Goal: Task Accomplishment & Management: Complete application form

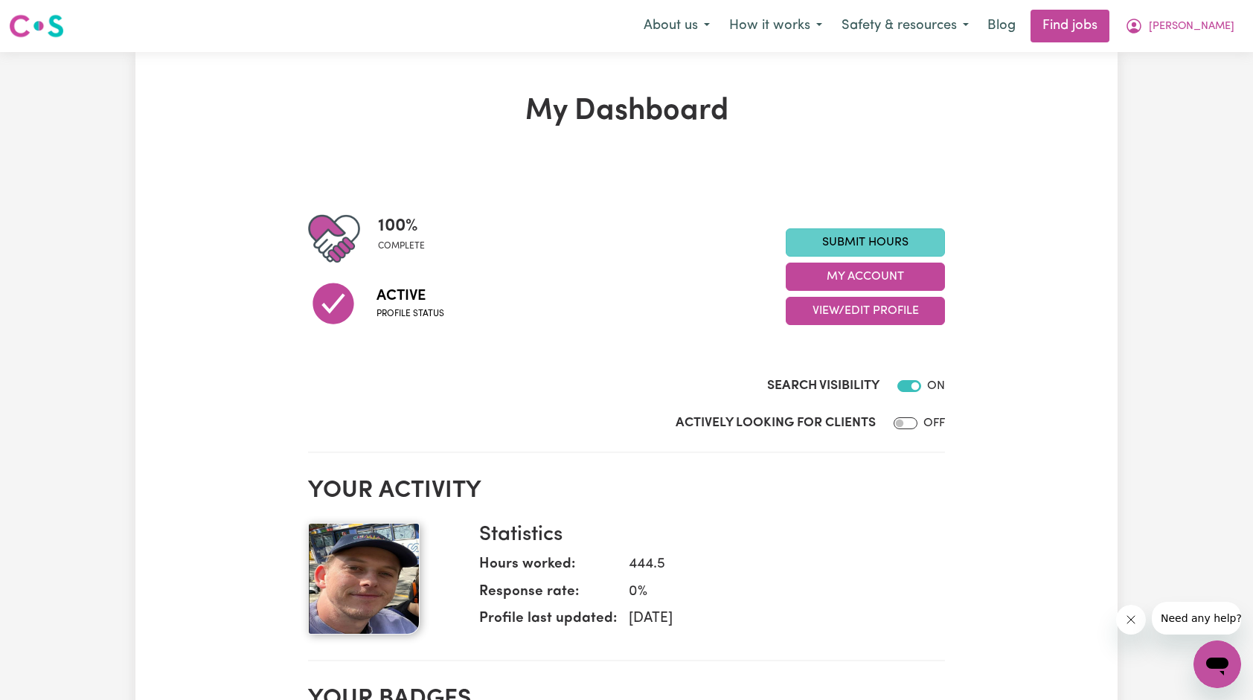
click at [851, 246] on link "Submit Hours" at bounding box center [865, 242] width 159 height 28
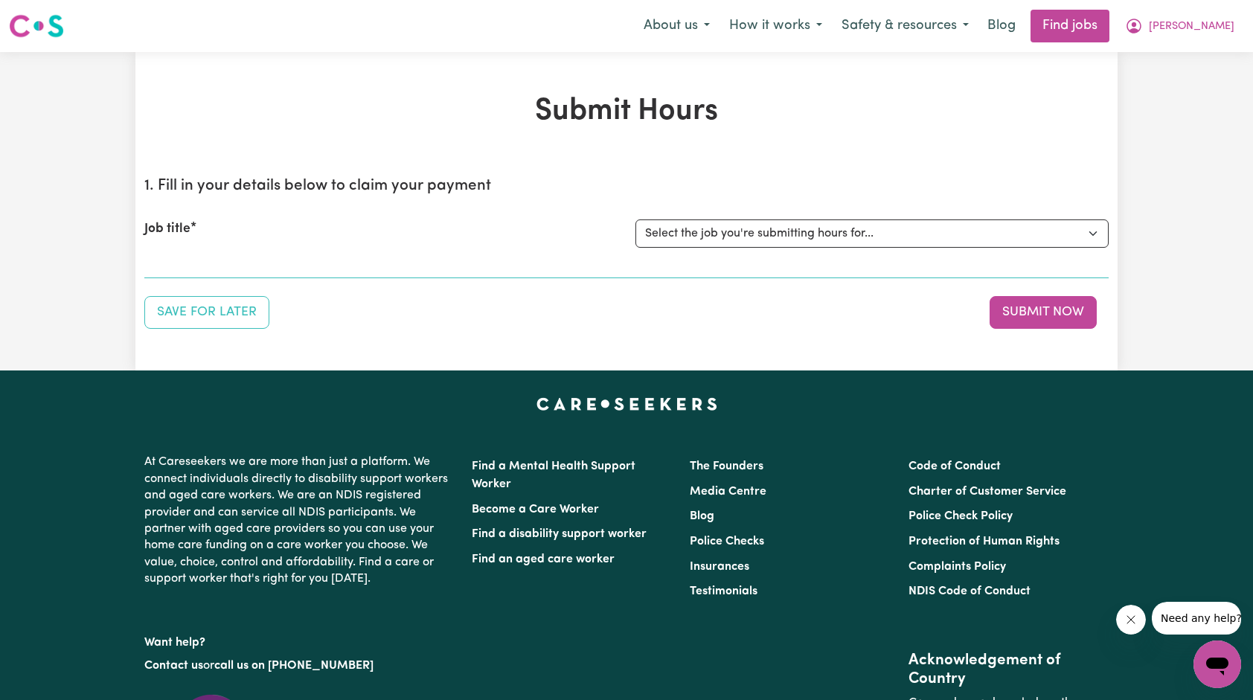
click at [771, 216] on div "Job title Select the job you're submitting hours for... [[PERSON_NAME]] Support…" at bounding box center [626, 234] width 965 height 64
click at [761, 225] on select "Select the job you're submitting hours for... [[PERSON_NAME]] Support Worker Ne…" at bounding box center [872, 234] width 473 height 28
select select "14115"
click at [636, 220] on select "Select the job you're submitting hours for... [[PERSON_NAME]] Support Worker Ne…" at bounding box center [872, 234] width 473 height 28
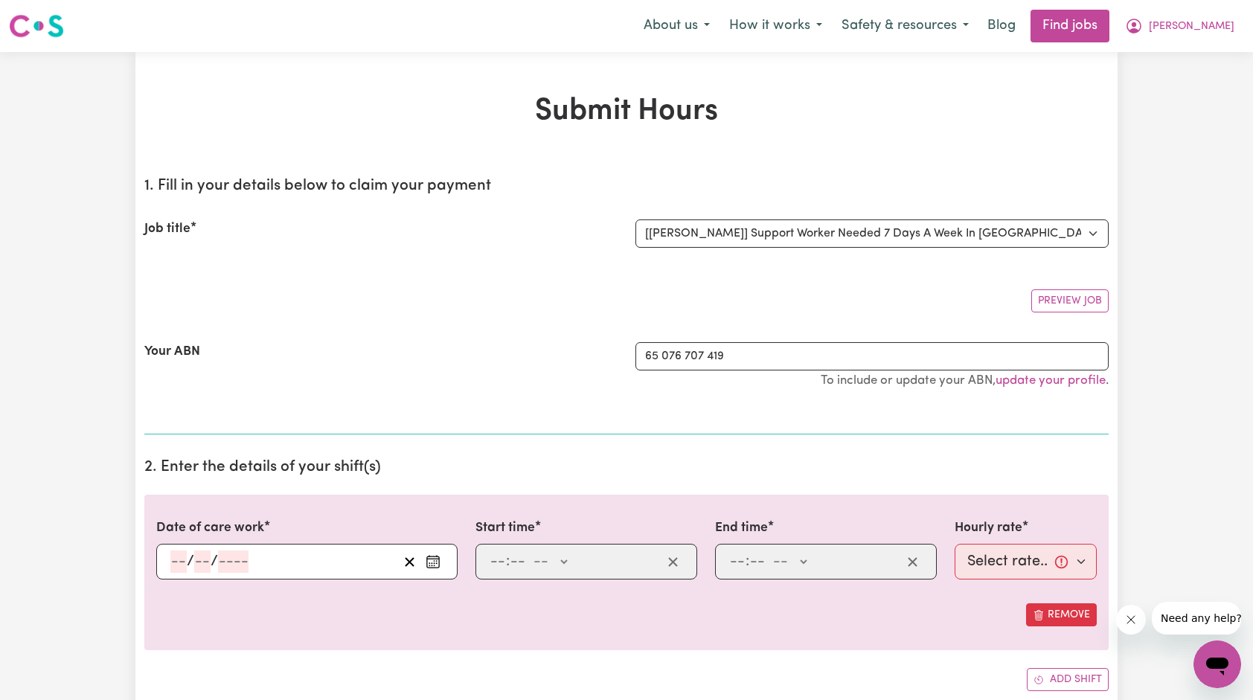
click at [430, 567] on icon "Enter the date of care work" at bounding box center [433, 561] width 15 height 15
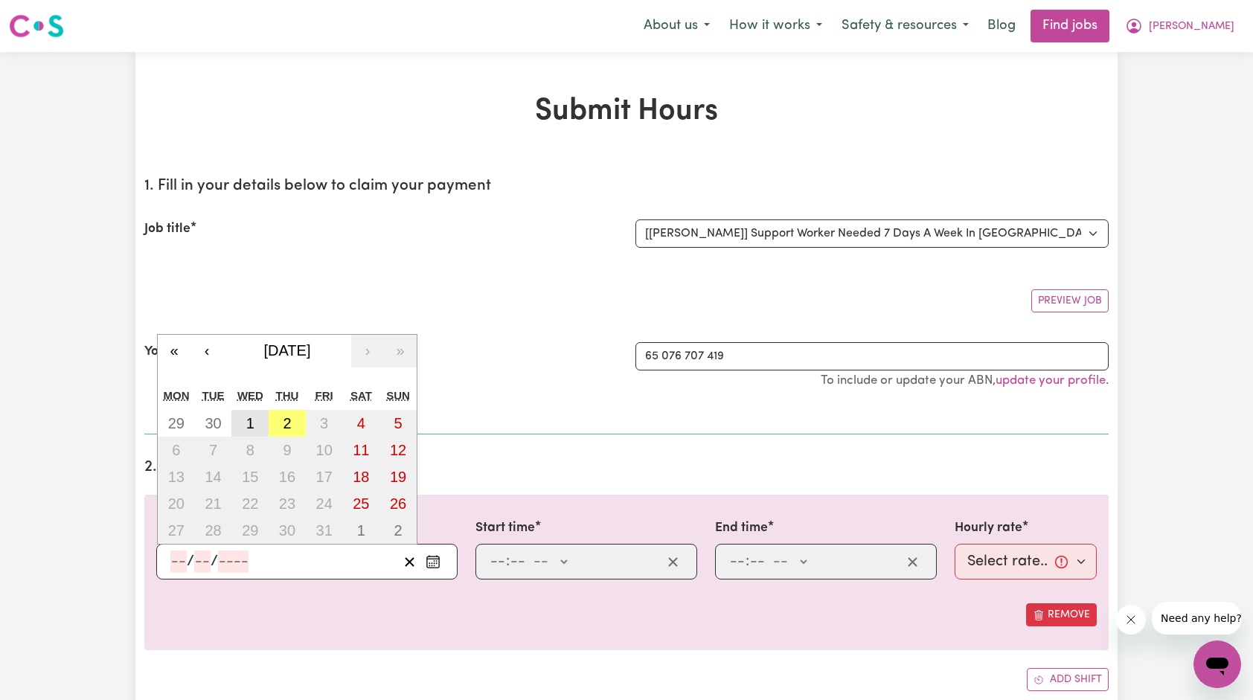
click at [251, 412] on button "1" at bounding box center [249, 423] width 37 height 27
type input "[DATE]"
type input "1"
type input "10"
type input "2025"
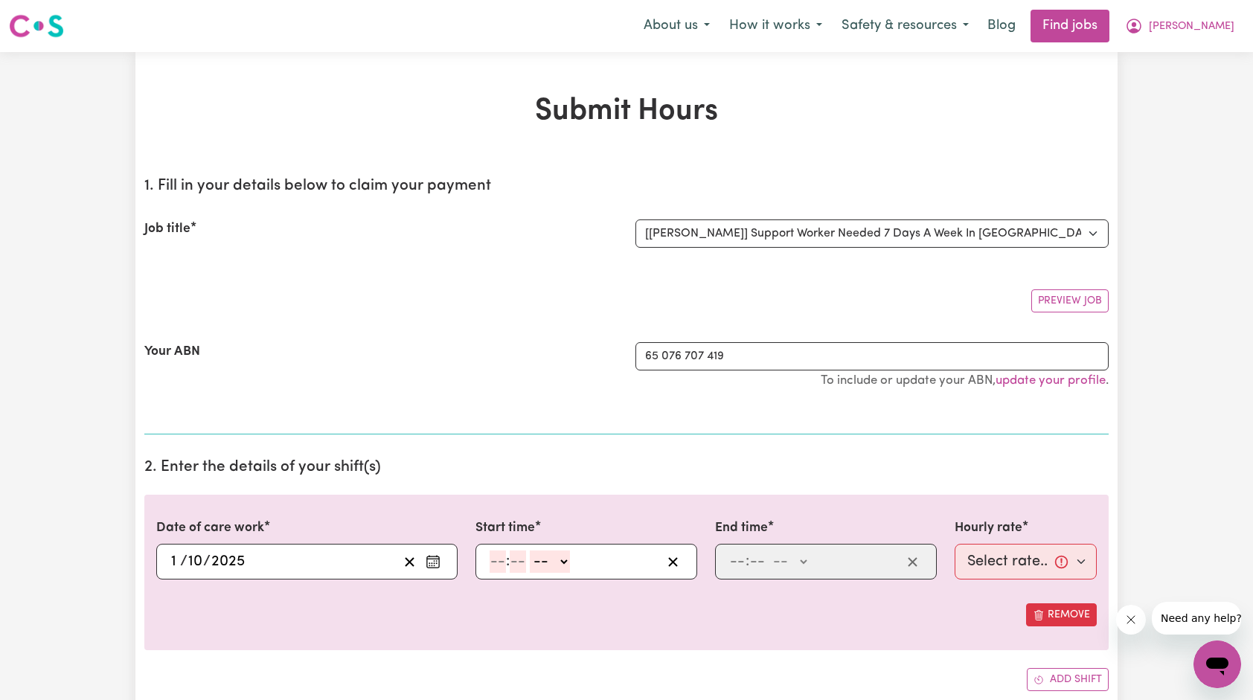
click at [505, 566] on input "number" at bounding box center [498, 562] width 16 height 22
type input "8"
type input "00"
click at [543, 563] on select "-- AM PM" at bounding box center [548, 562] width 40 height 22
select select "am"
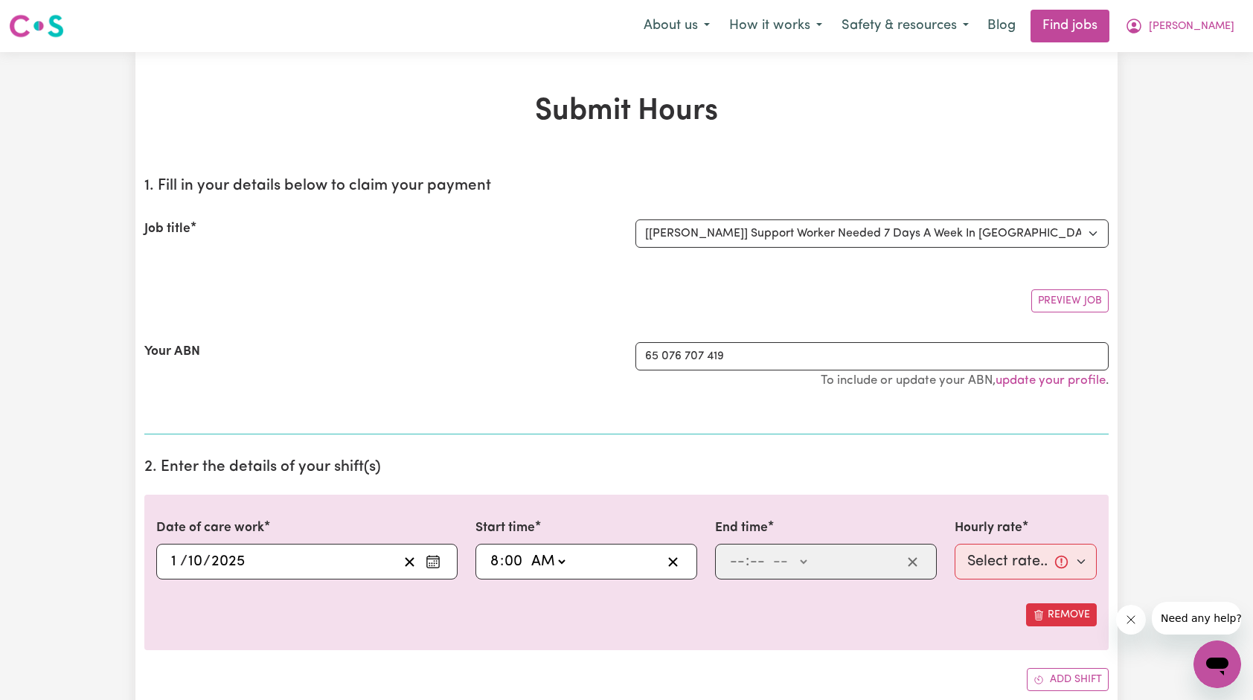
click at [528, 551] on select "-- AM PM" at bounding box center [548, 562] width 40 height 22
type input "08:00"
type input "0"
click at [735, 562] on input "number" at bounding box center [737, 562] width 16 height 22
type input "4"
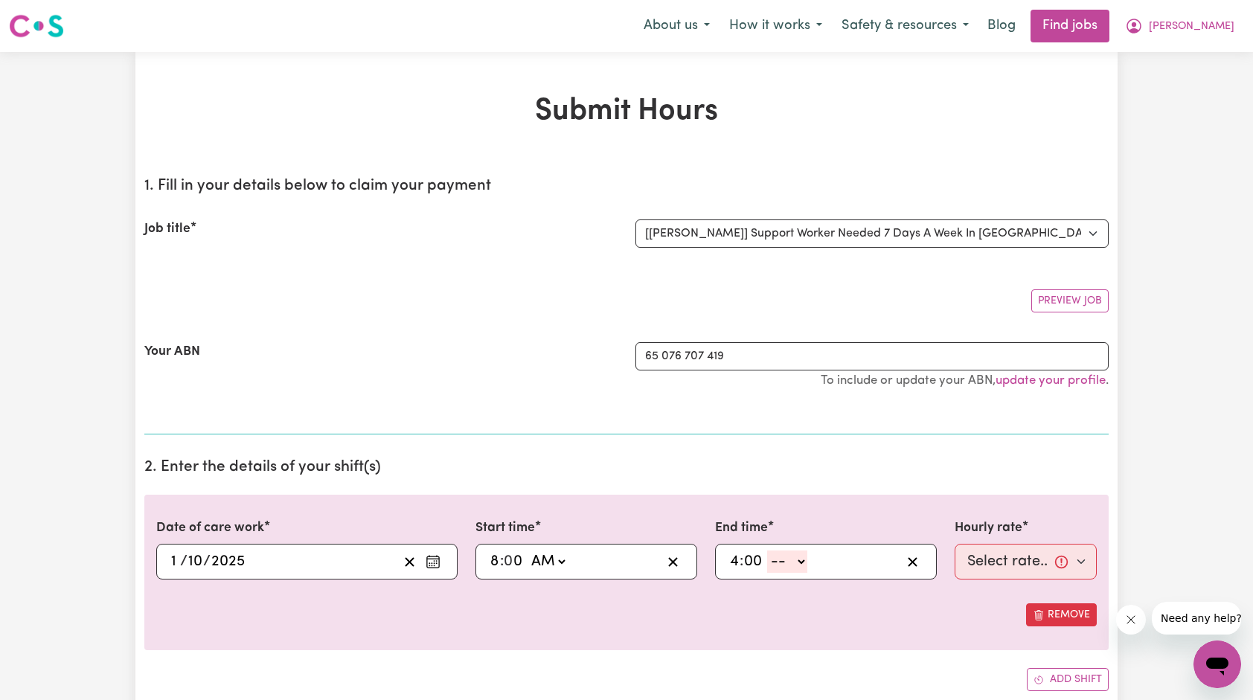
type input "00"
click at [781, 559] on select "-- AM PM" at bounding box center [787, 562] width 40 height 22
select select "pm"
click at [767, 551] on select "-- AM PM" at bounding box center [787, 562] width 40 height 22
type input "16:00"
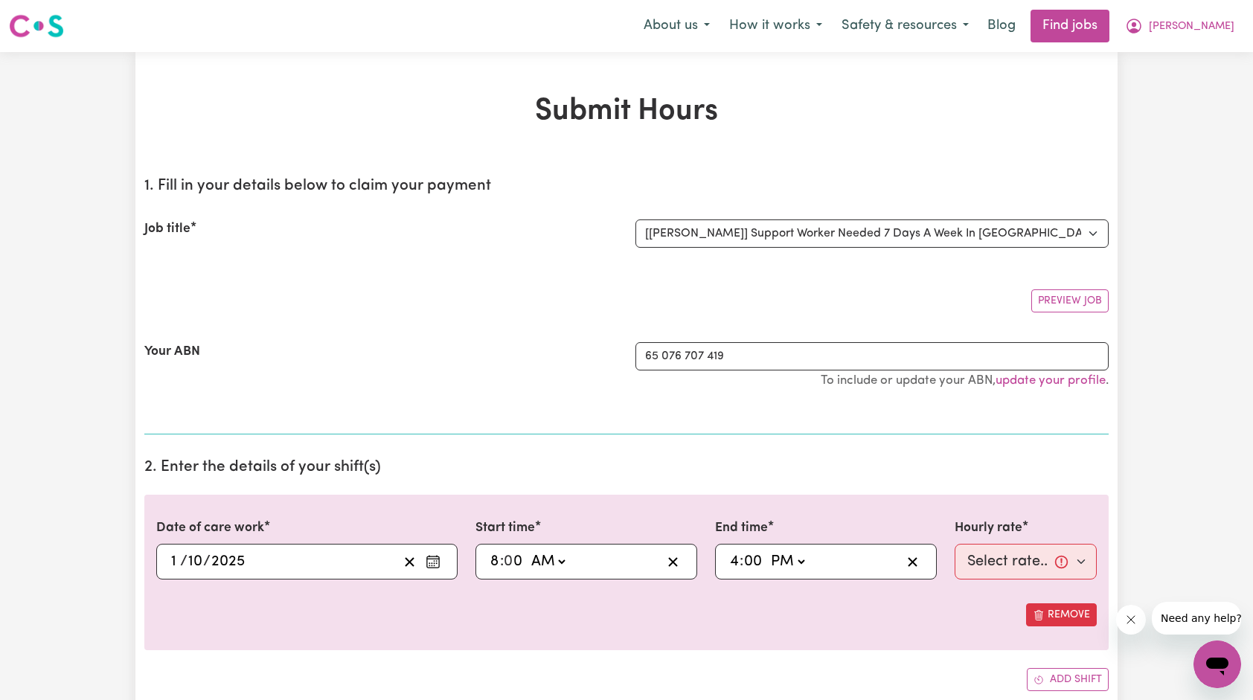
type input "0"
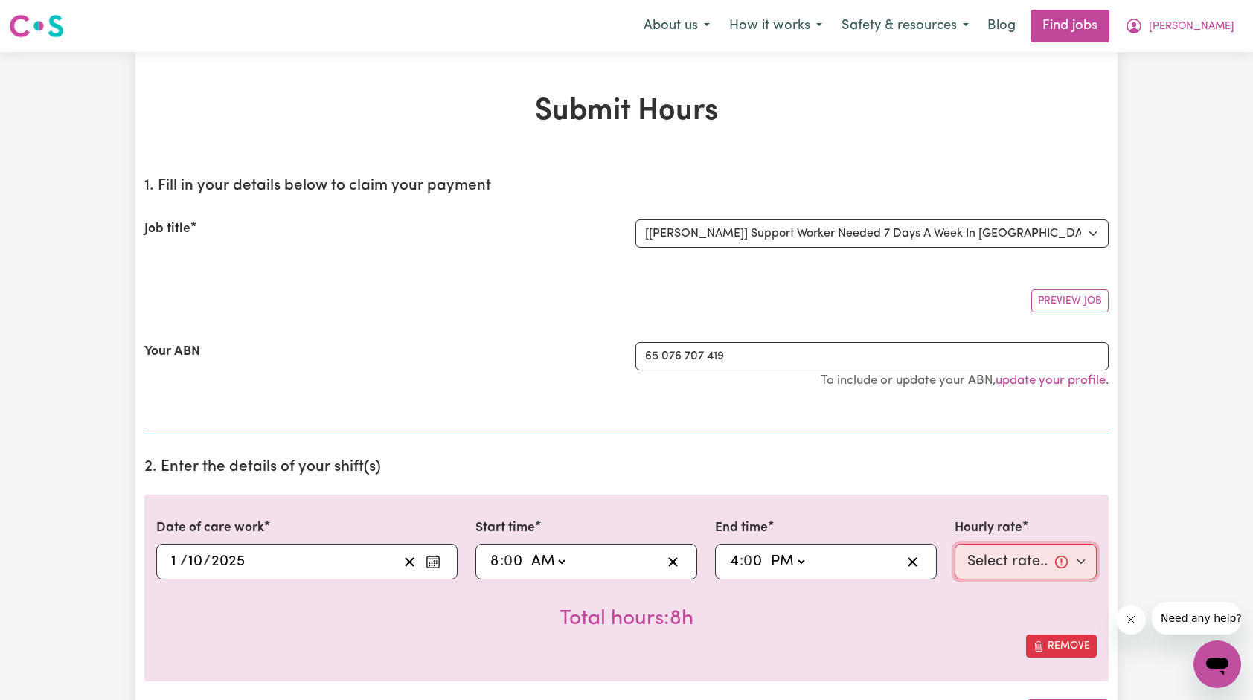
click at [1022, 567] on select "Select rate... $66.07 (Weekday) $92.98 ([DATE]) $119.89 ([DATE]) $146.79 (Publi…" at bounding box center [1026, 562] width 142 height 36
select select "66.07-Weekday"
click at [955, 544] on select "Select rate... $66.07 (Weekday) $92.98 ([DATE]) $119.89 ([DATE]) $146.79 (Publi…" at bounding box center [1026, 562] width 142 height 36
click at [1203, 27] on button "[PERSON_NAME]" at bounding box center [1180, 25] width 129 height 31
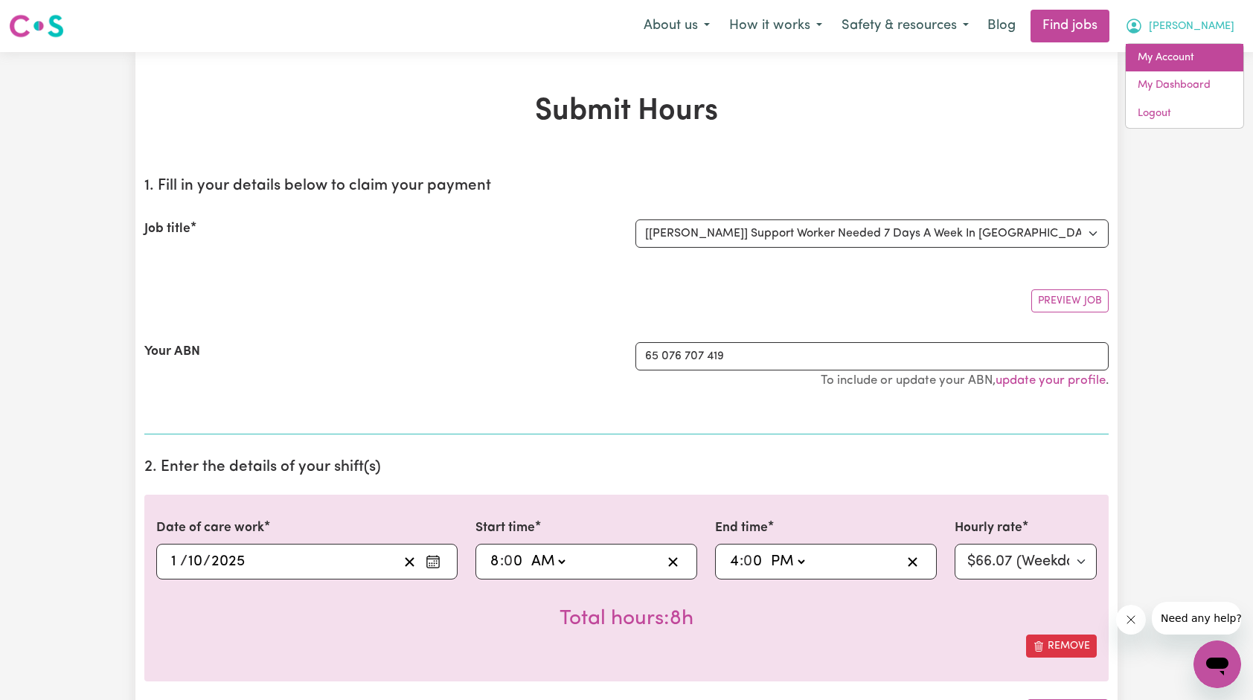
click at [1187, 59] on link "My Account" at bounding box center [1185, 58] width 118 height 28
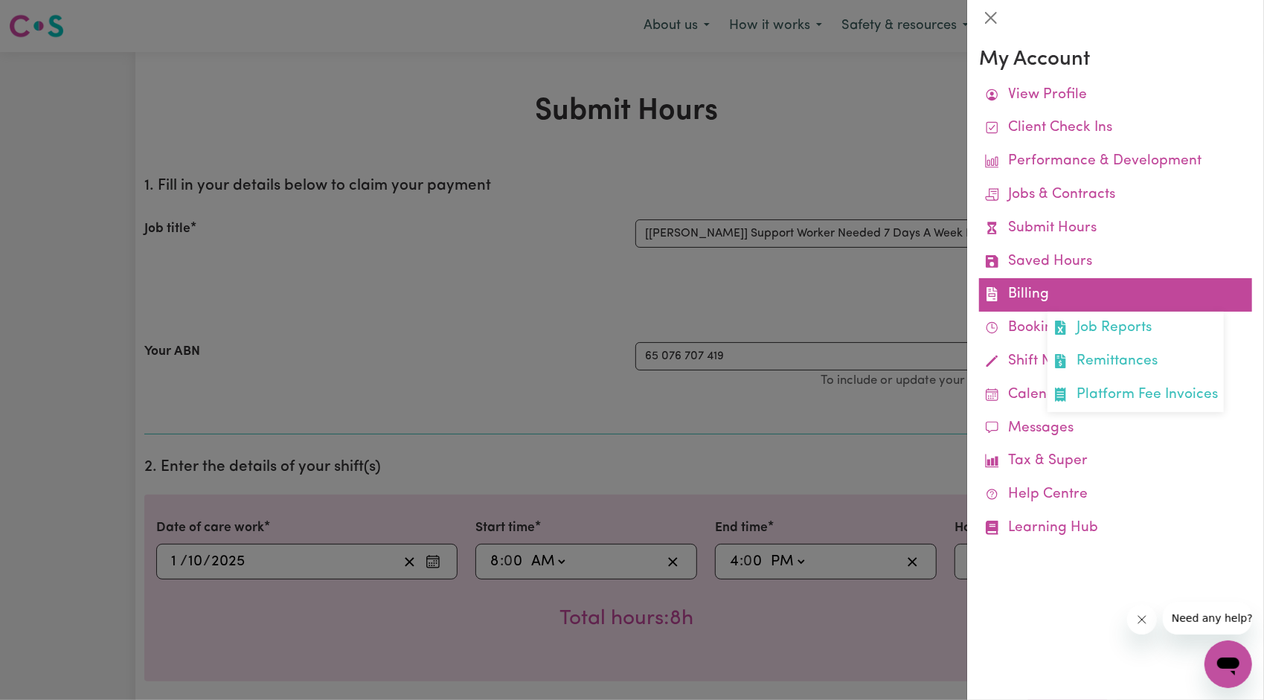
click at [1045, 282] on link "Billing Job Reports Remittances Platform Fee Invoices" at bounding box center [1115, 294] width 273 height 33
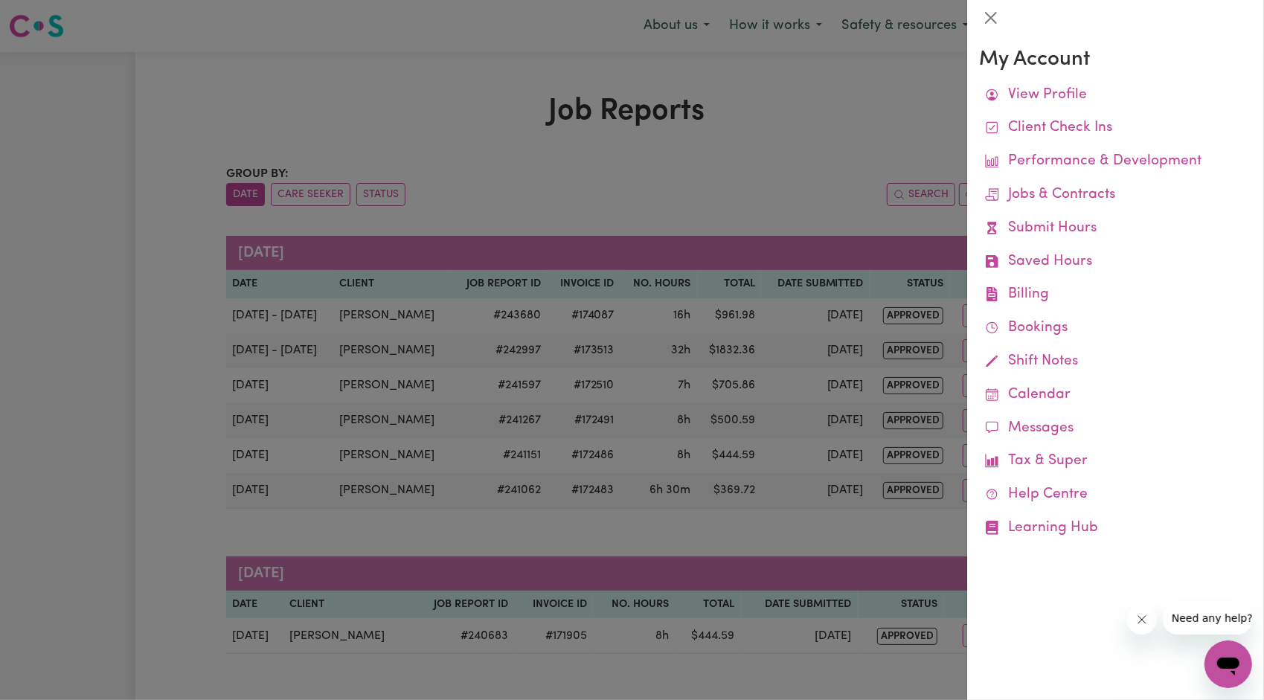
click at [819, 177] on div at bounding box center [632, 350] width 1264 height 700
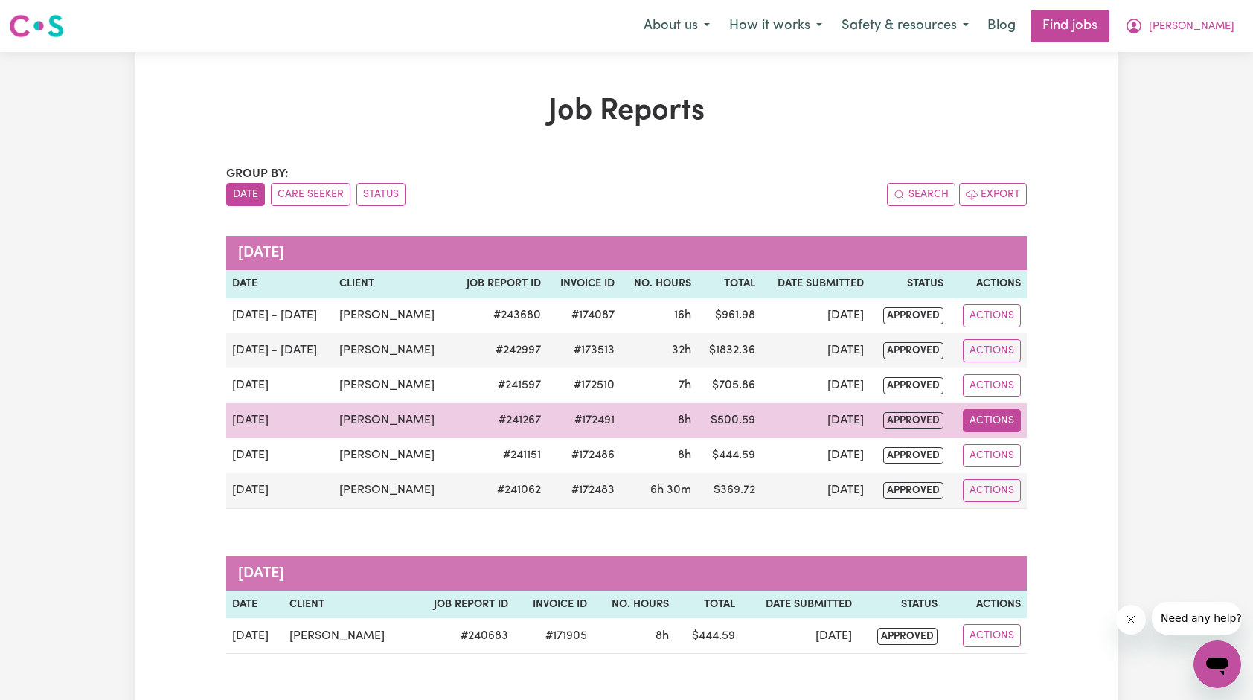
click at [977, 417] on button "Actions" at bounding box center [992, 420] width 58 height 23
click at [994, 449] on link "View Job Report" at bounding box center [1026, 455] width 127 height 30
select select "pm"
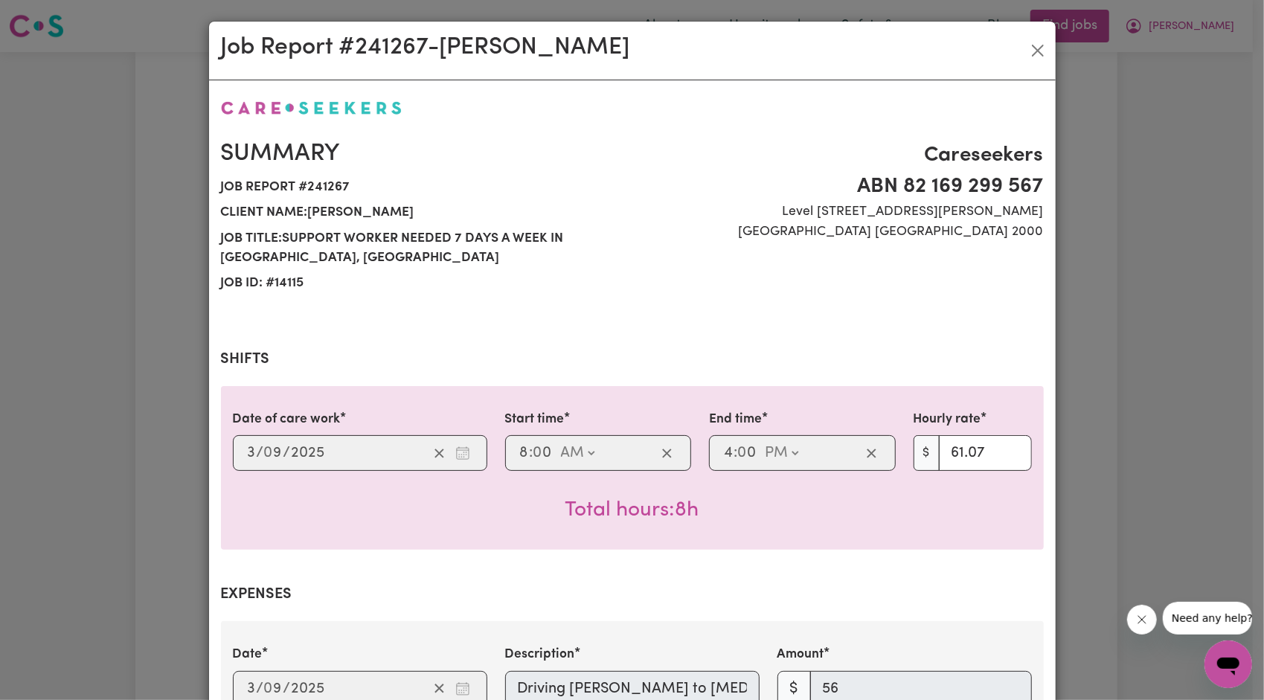
select select "66.07-Weekday"
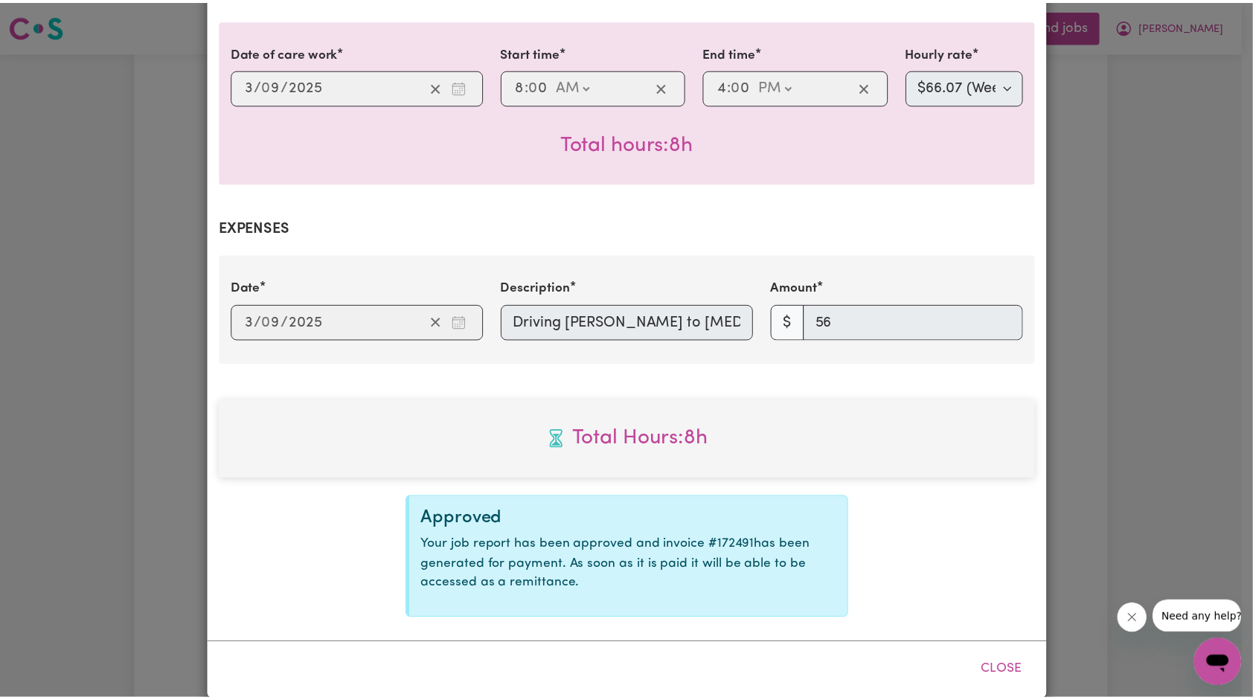
scroll to position [368, 0]
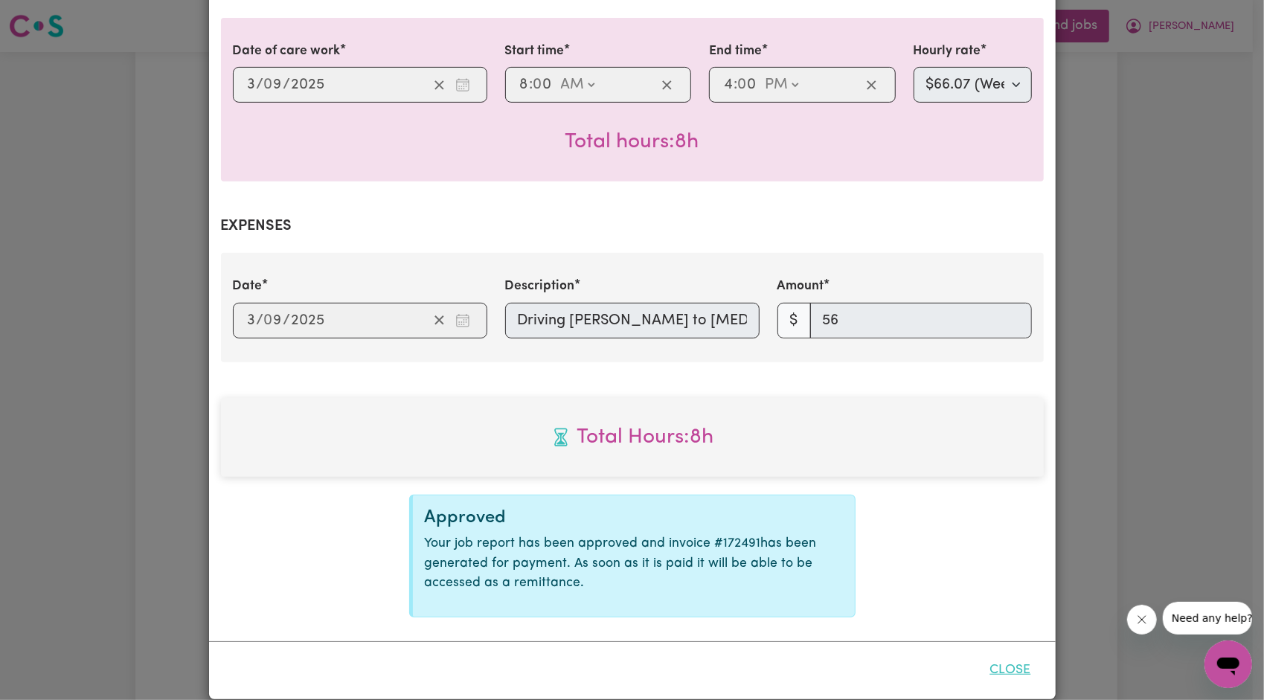
click at [1004, 668] on button "Close" at bounding box center [1011, 670] width 66 height 33
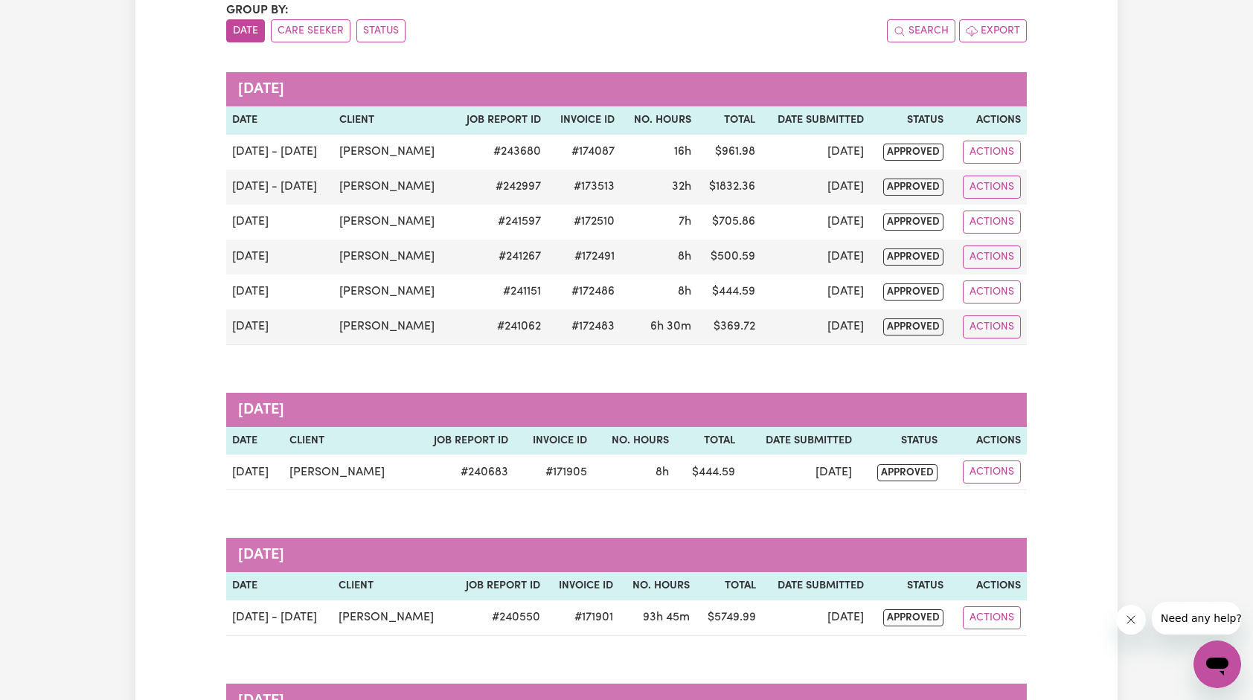
scroll to position [159, 0]
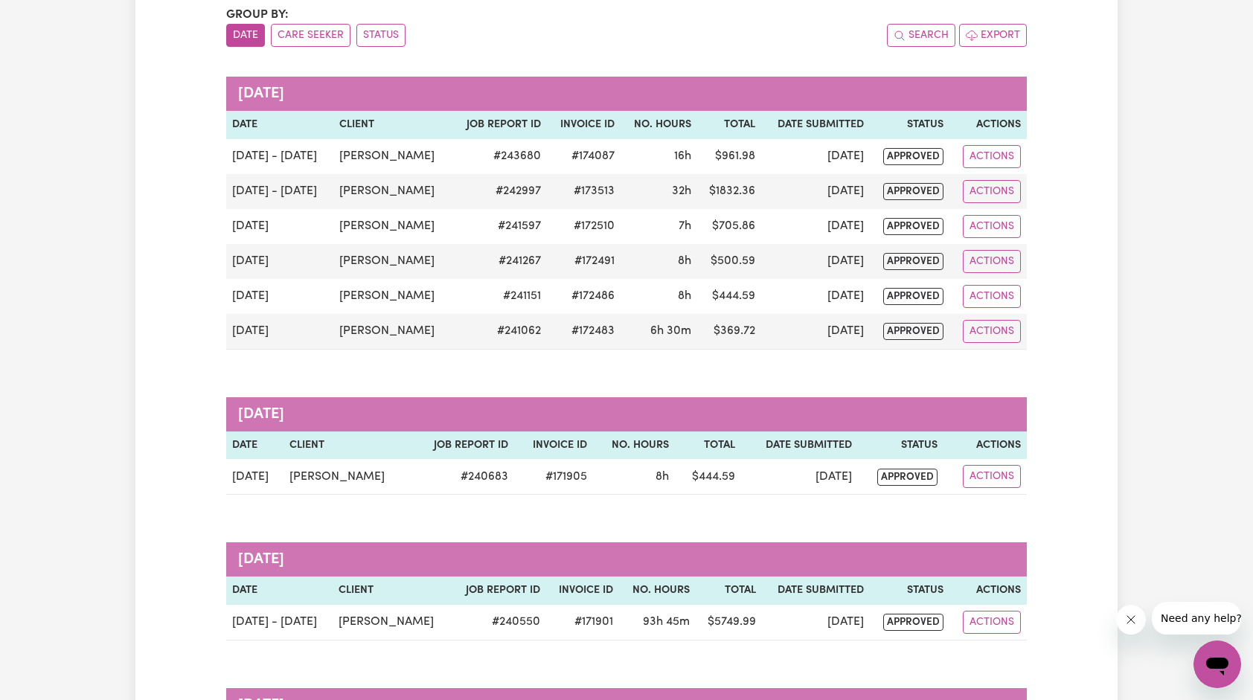
click at [919, 382] on div "Group by: Date Care Seeker Status Search Export [DATE] Date Client Job Report I…" at bounding box center [626, 486] width 801 height 961
